Goal: Register for event/course

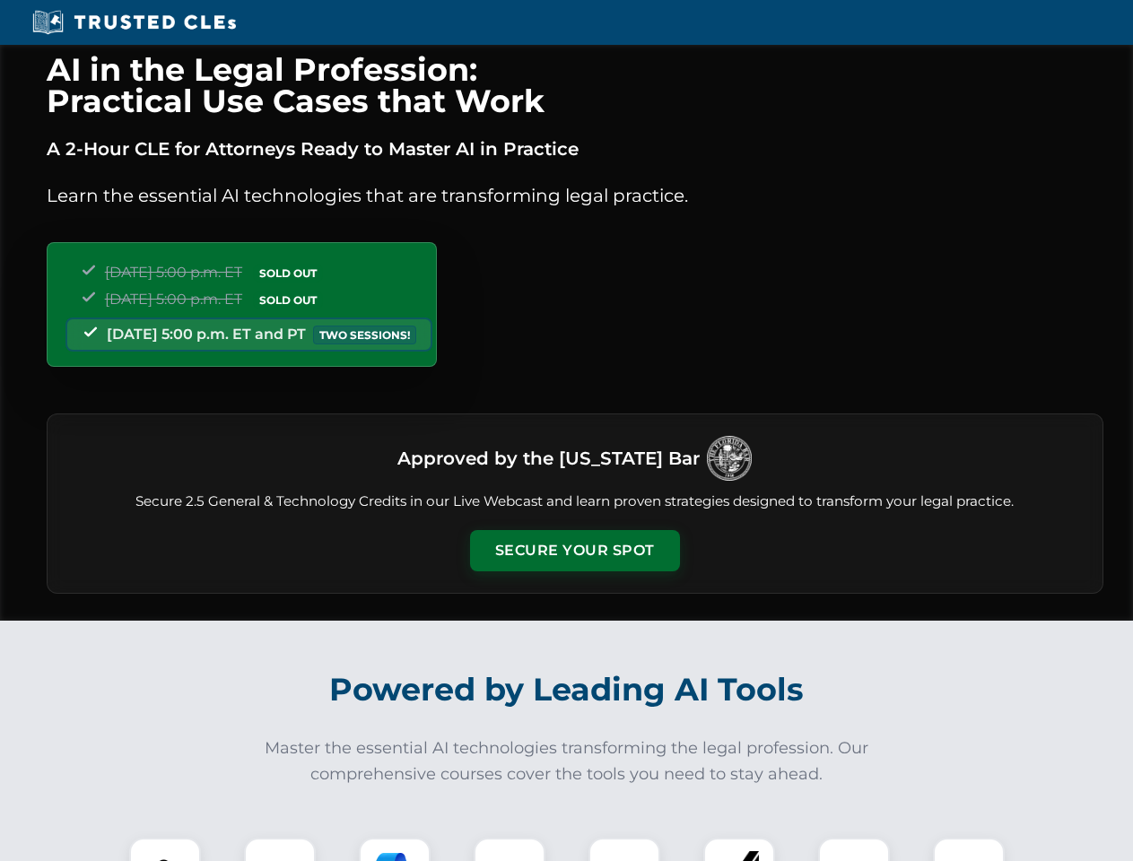
click at [574, 551] on button "Secure Your Spot" at bounding box center [575, 550] width 210 height 41
click at [165, 849] on img at bounding box center [165, 873] width 52 height 52
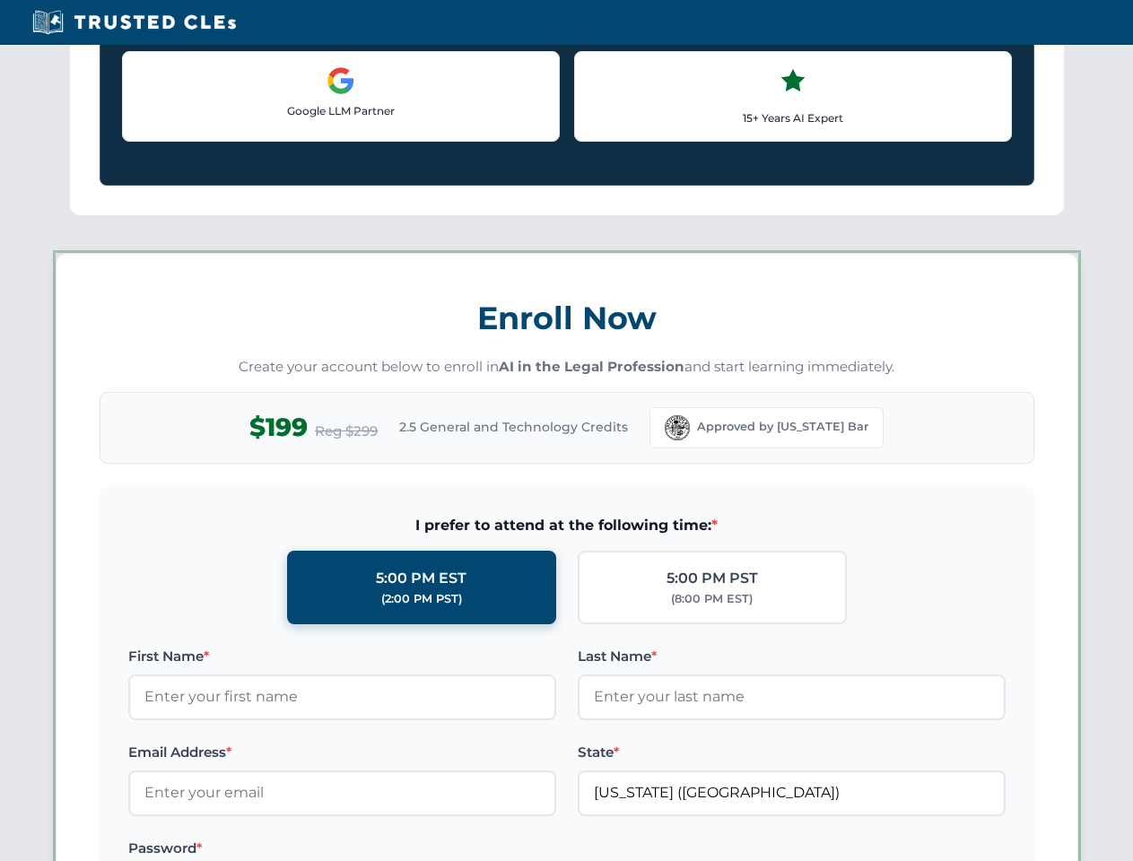
click at [395, 849] on label "Password *" at bounding box center [342, 849] width 428 height 22
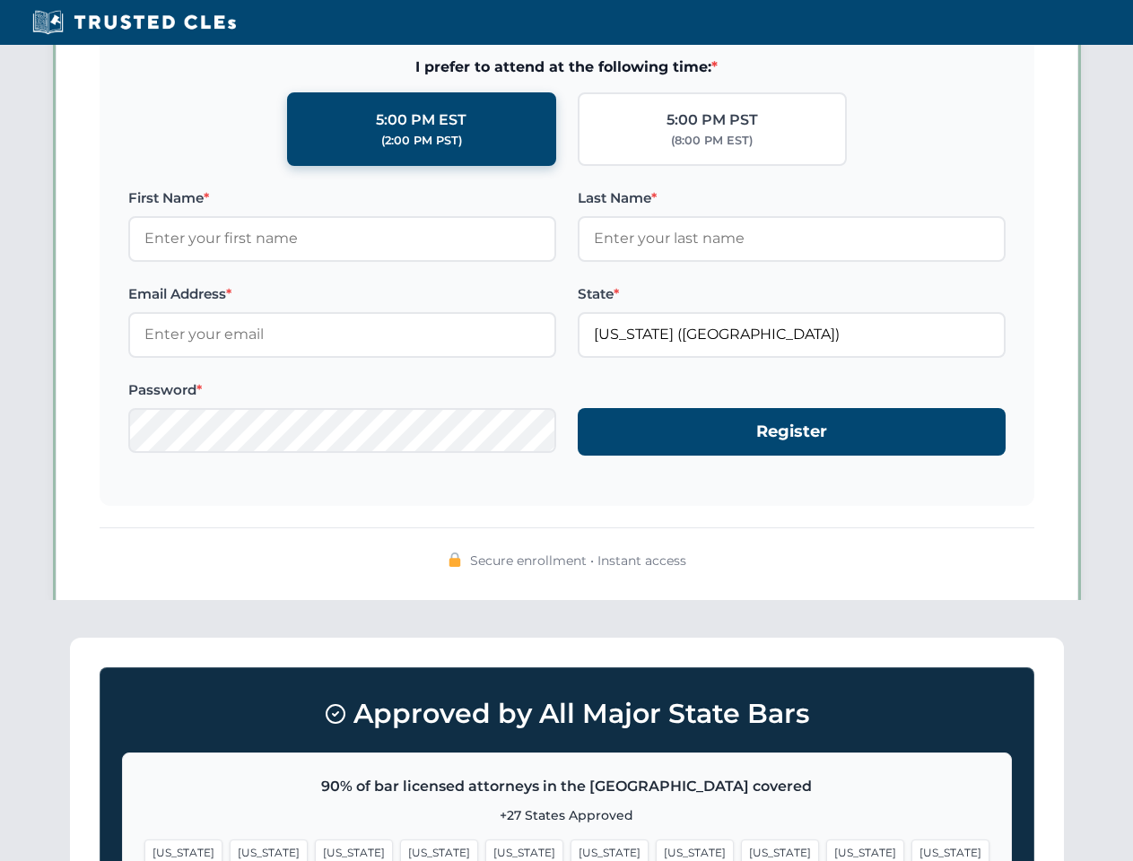
click at [826, 849] on span "[US_STATE]" at bounding box center [865, 852] width 78 height 26
